Goal: Navigation & Orientation: Find specific page/section

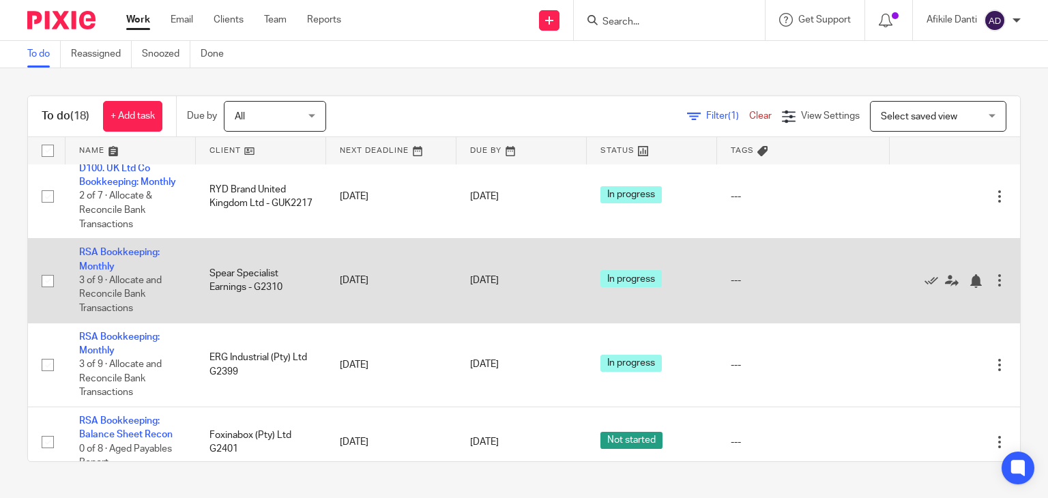
scroll to position [1201, 0]
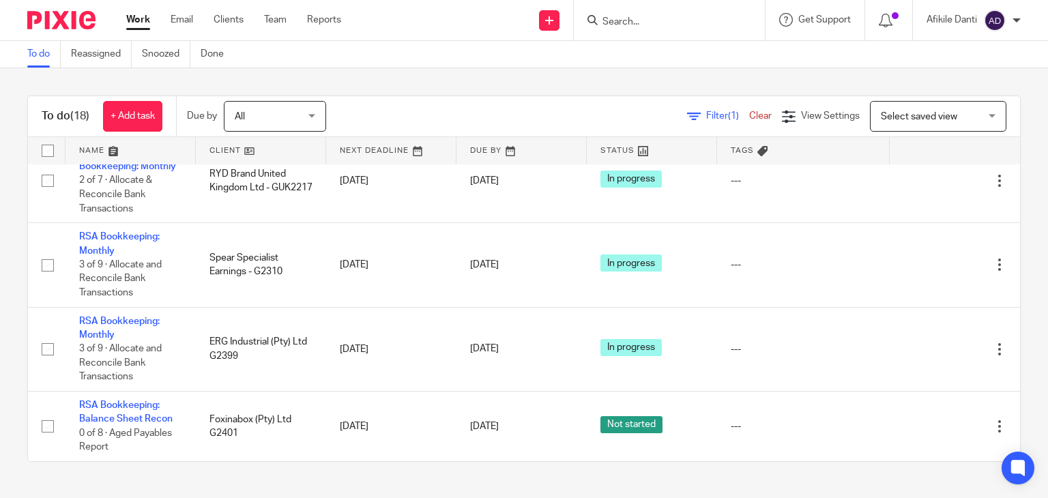
click at [687, 116] on icon at bounding box center [694, 117] width 14 height 14
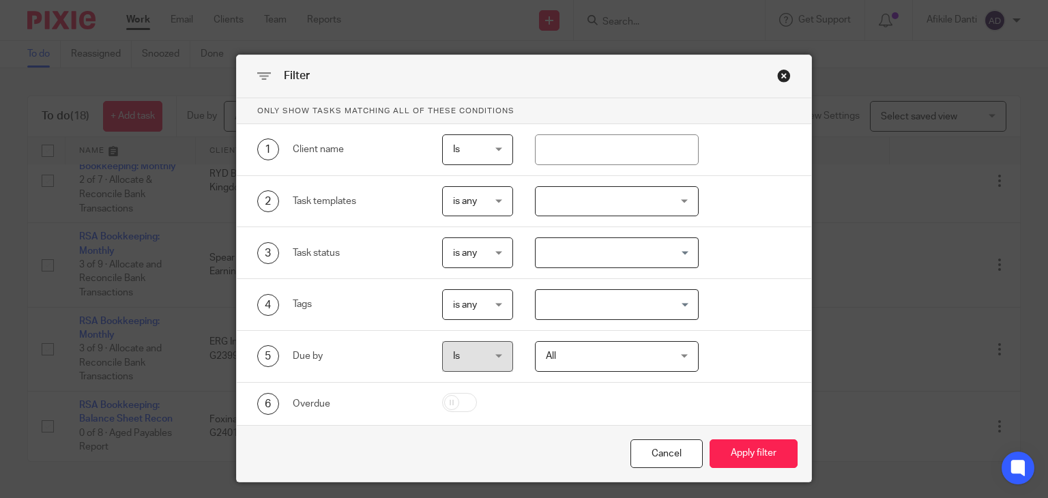
click at [777, 69] on div "Close this dialog window" at bounding box center [784, 76] width 14 height 14
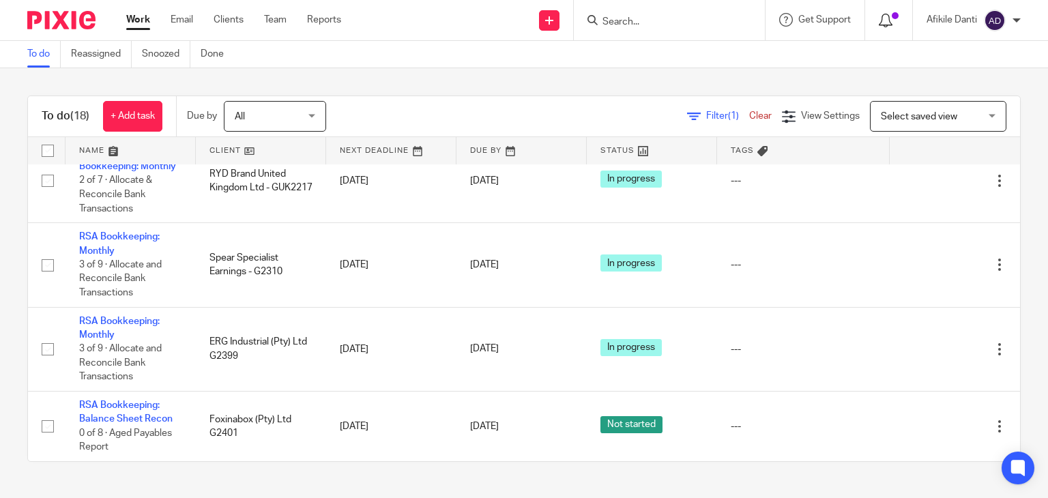
click at [881, 18] on icon at bounding box center [886, 21] width 14 height 14
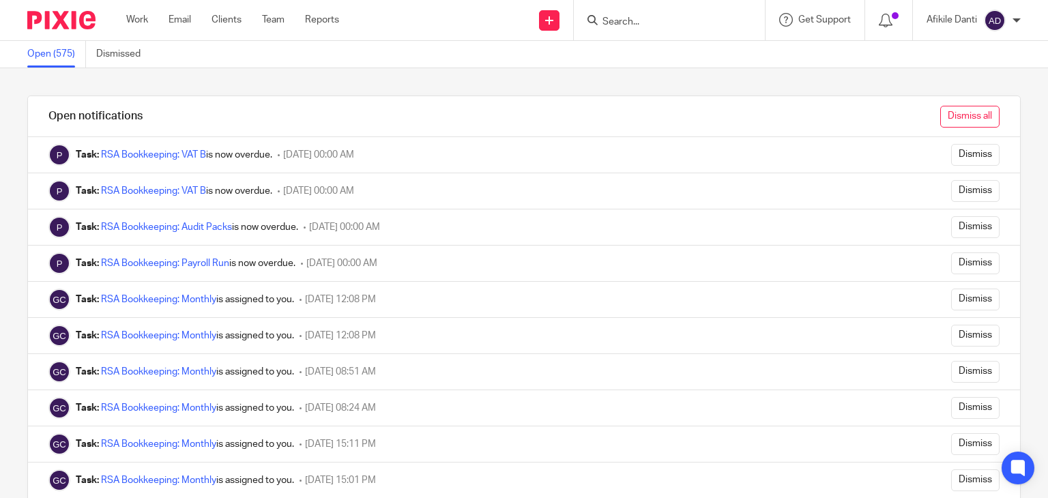
click at [964, 111] on input "Dismiss all" at bounding box center [970, 117] width 59 height 22
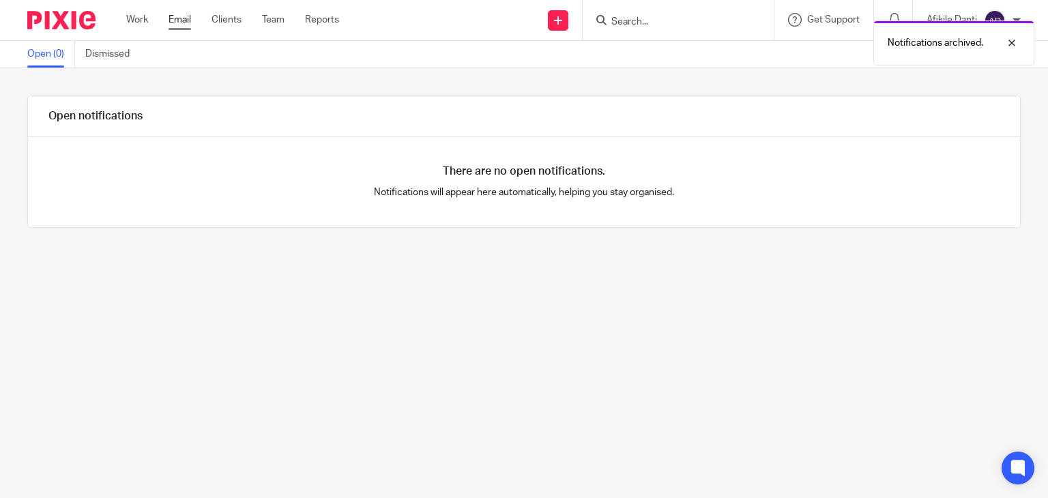
click at [186, 20] on link "Email" at bounding box center [180, 20] width 23 height 14
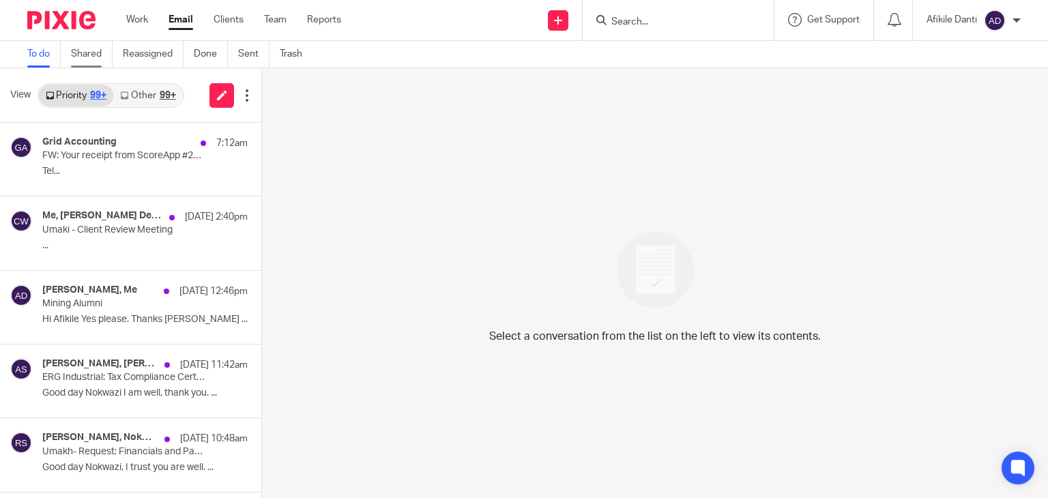
click at [89, 57] on link "Shared" at bounding box center [92, 54] width 42 height 27
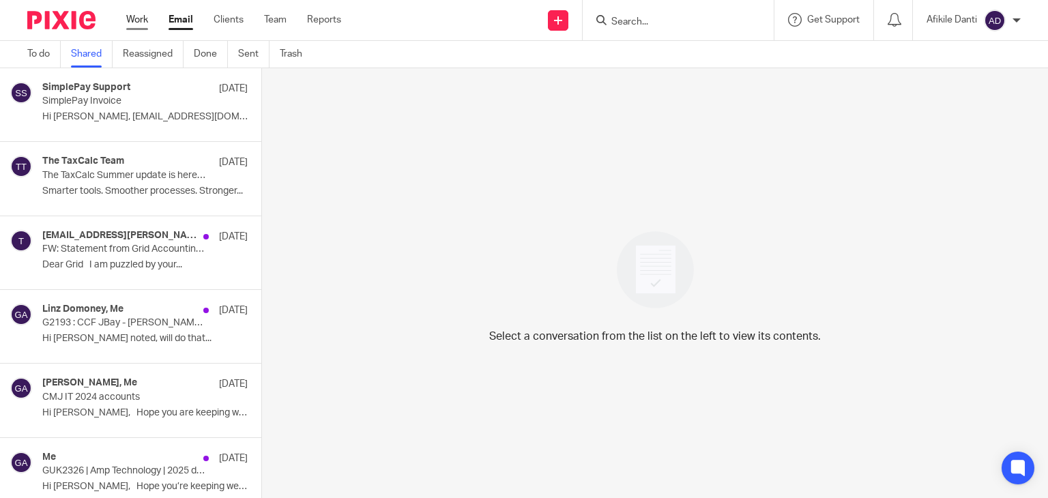
click at [129, 23] on link "Work" at bounding box center [137, 20] width 22 height 14
